Goal: Communication & Community: Answer question/provide support

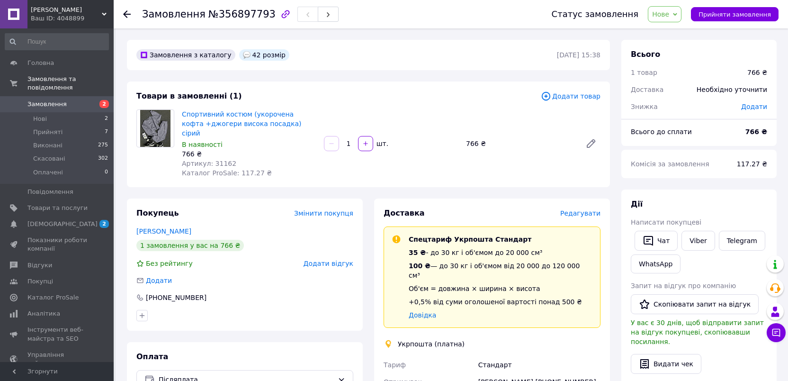
click at [79, 100] on span "Замовлення" at bounding box center [57, 104] width 60 height 9
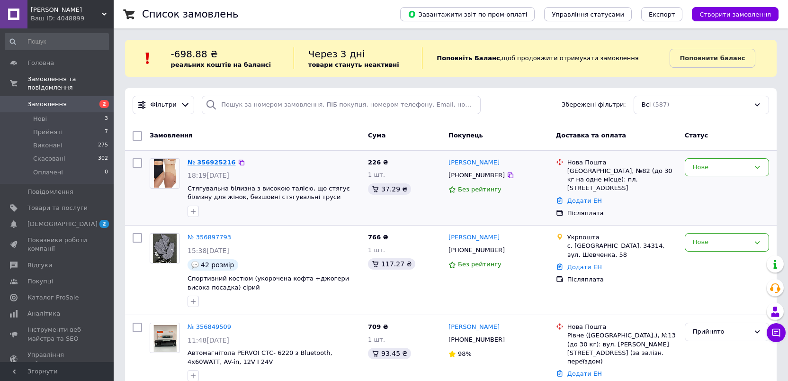
click at [217, 162] on link "№ 356925216" at bounding box center [211, 162] width 48 height 7
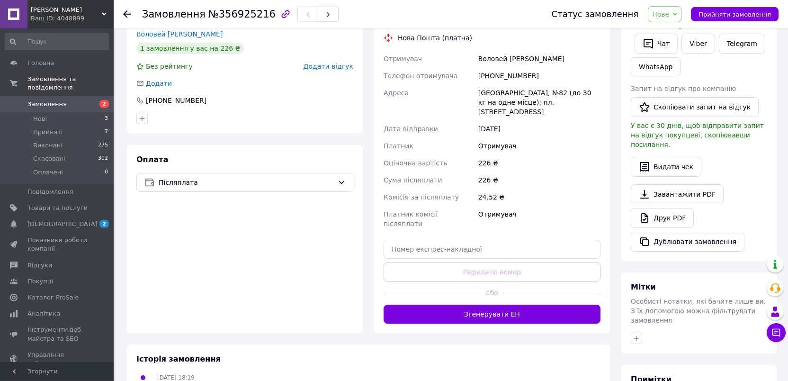
scroll to position [246, 0]
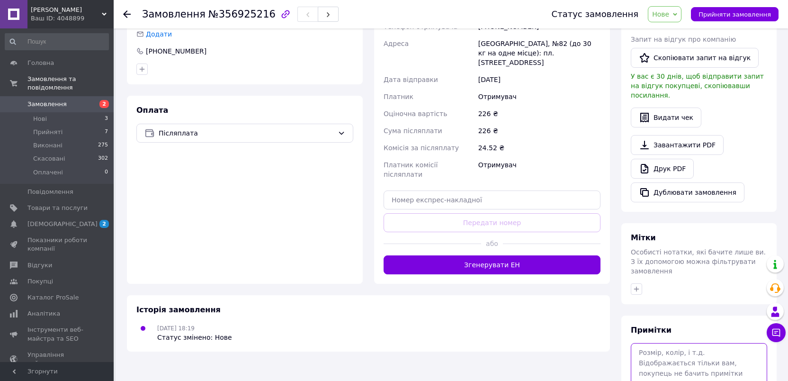
click at [680, 349] on textarea at bounding box center [698, 368] width 136 height 50
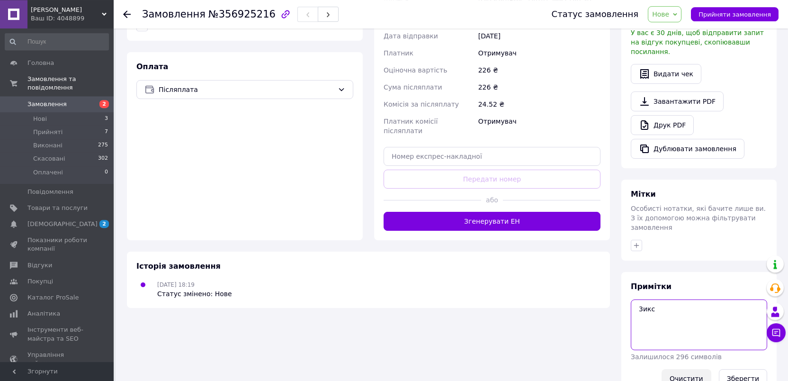
scroll to position [297, 0]
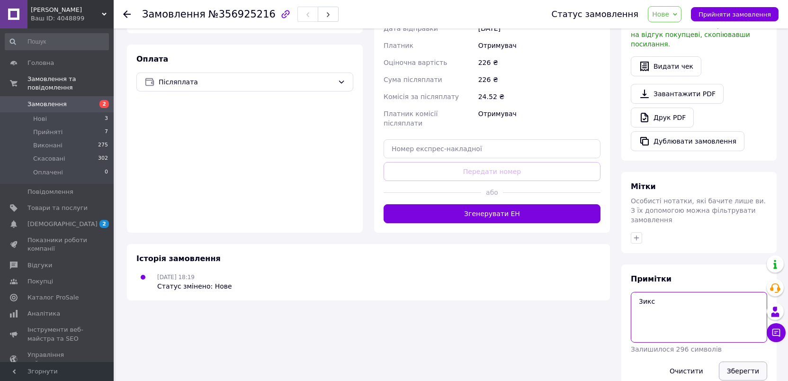
type textarea "3икс"
click at [742, 361] on button "Зберегти" at bounding box center [743, 370] width 48 height 19
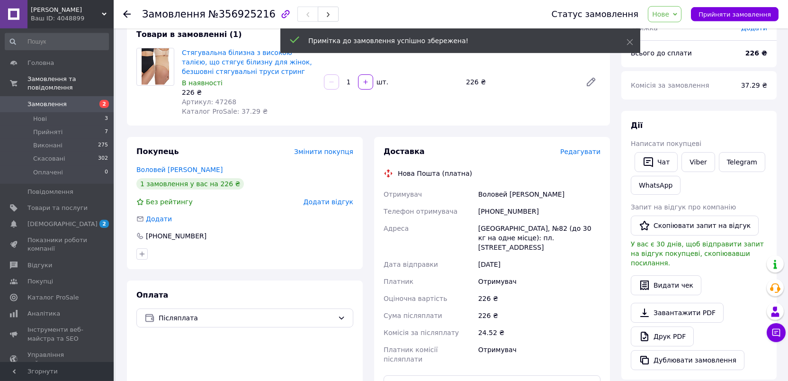
scroll to position [2, 0]
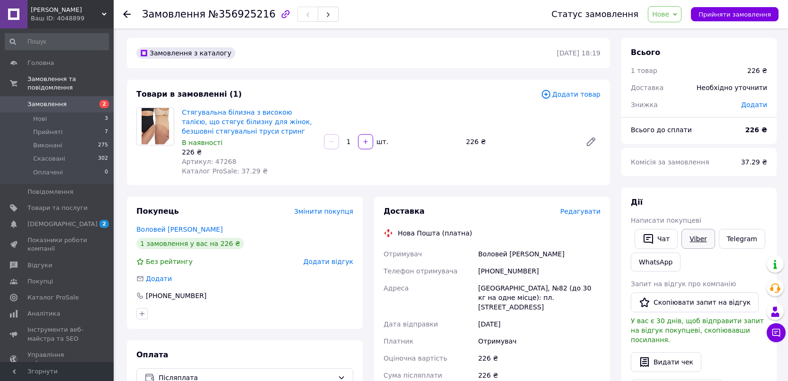
click at [697, 240] on link "Viber" at bounding box center [697, 239] width 33 height 20
click at [666, 240] on button "Чат" at bounding box center [655, 239] width 43 height 20
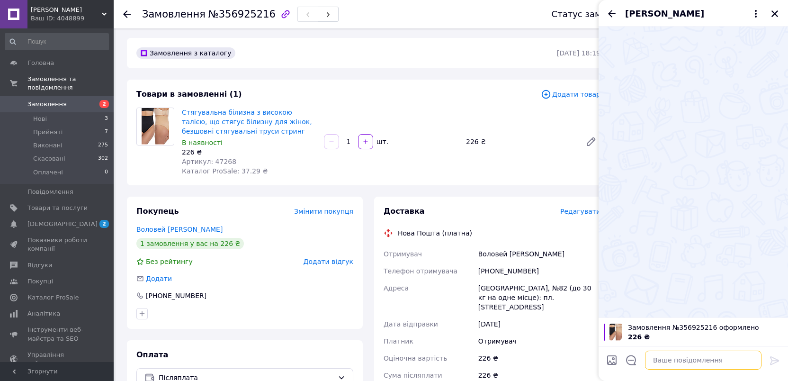
click at [692, 362] on textarea at bounding box center [703, 359] width 116 height 19
type textarea "Добрий вечір"
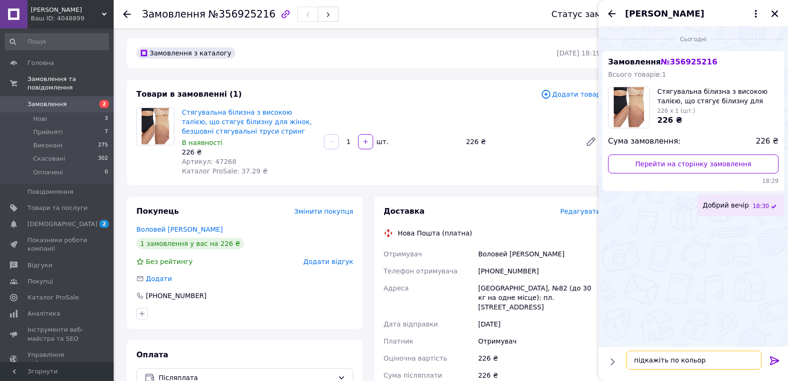
type textarea "підкажіть по кольору"
type textarea "який вам потрібен?"
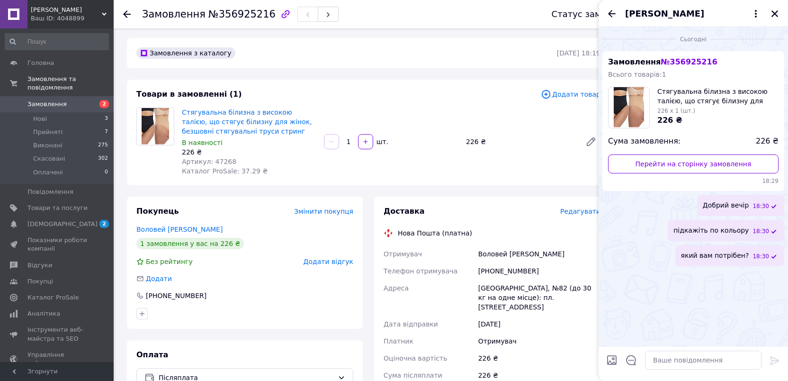
click at [71, 100] on link "Замовлення 2" at bounding box center [57, 104] width 114 height 16
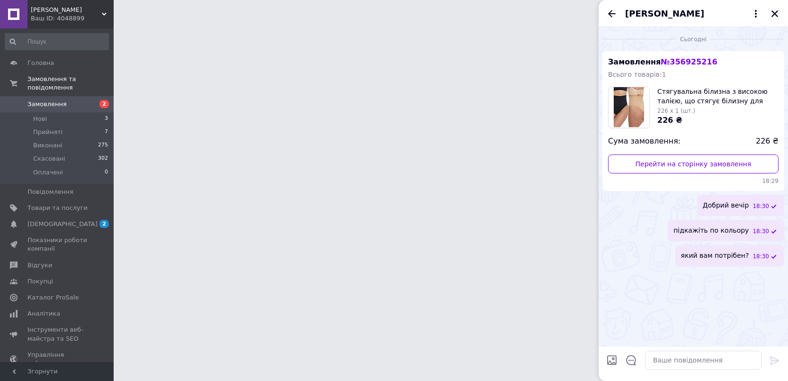
click at [774, 13] on icon "Закрити" at bounding box center [774, 13] width 9 height 9
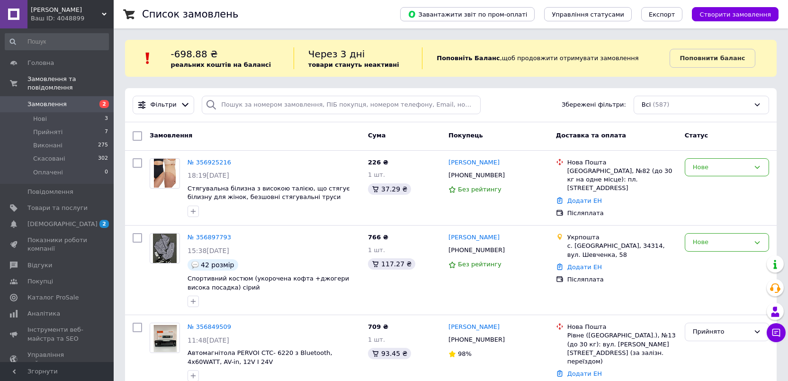
click at [38, 101] on link "Замовлення 2" at bounding box center [57, 104] width 114 height 16
